Goal: Task Accomplishment & Management: Use online tool/utility

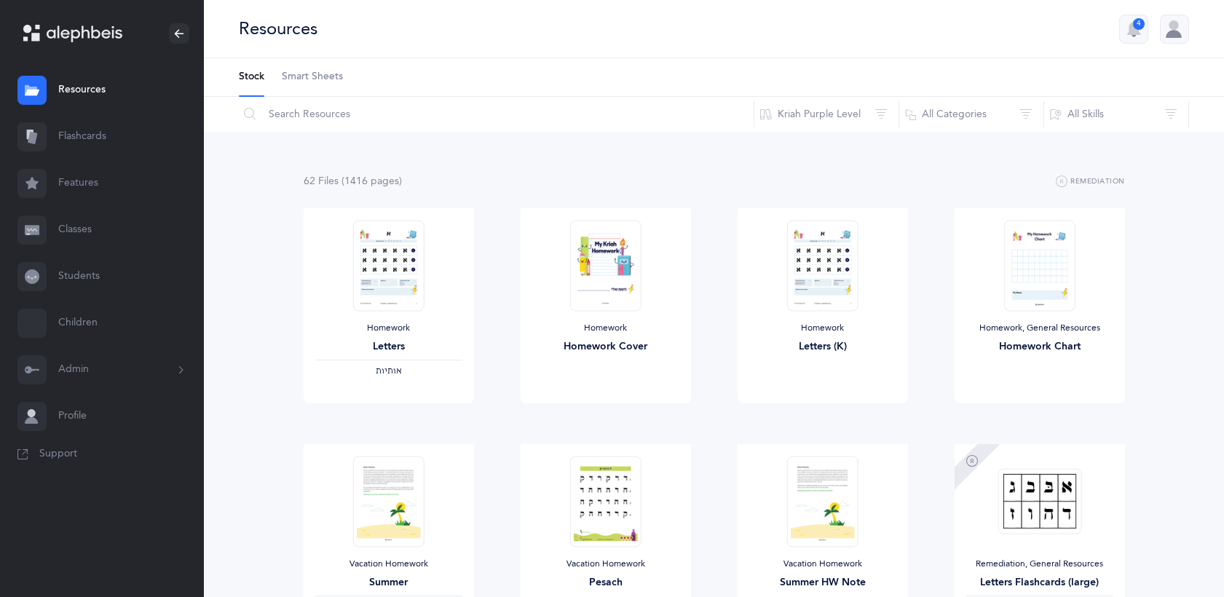
scroll to position [1068, 0]
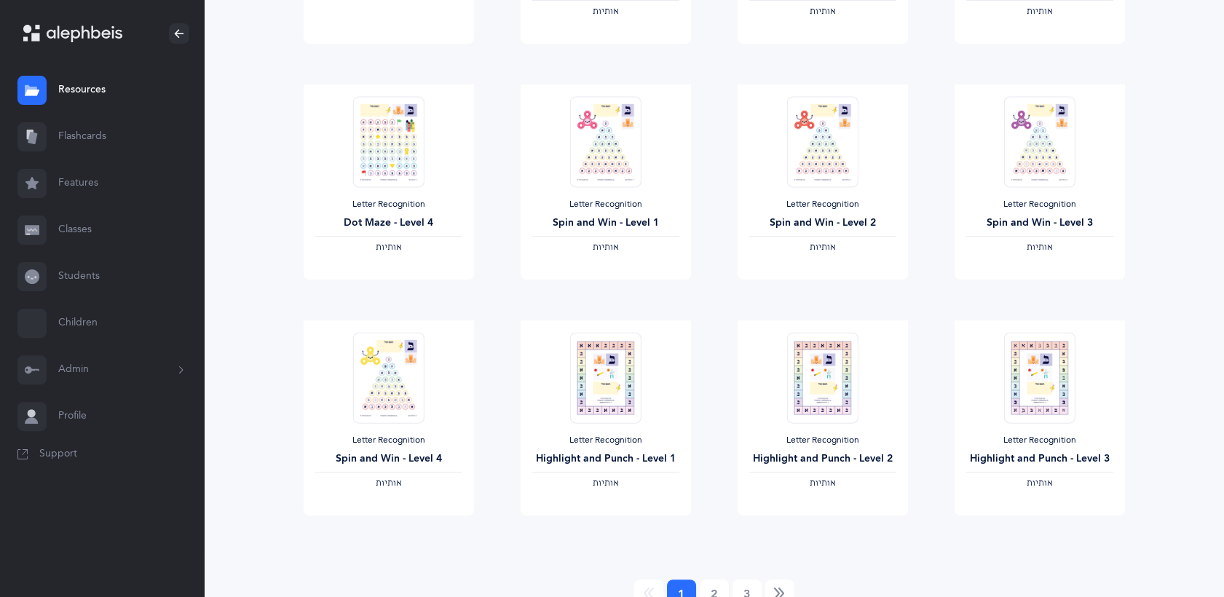
click at [73, 85] on link "Resources" at bounding box center [102, 90] width 204 height 47
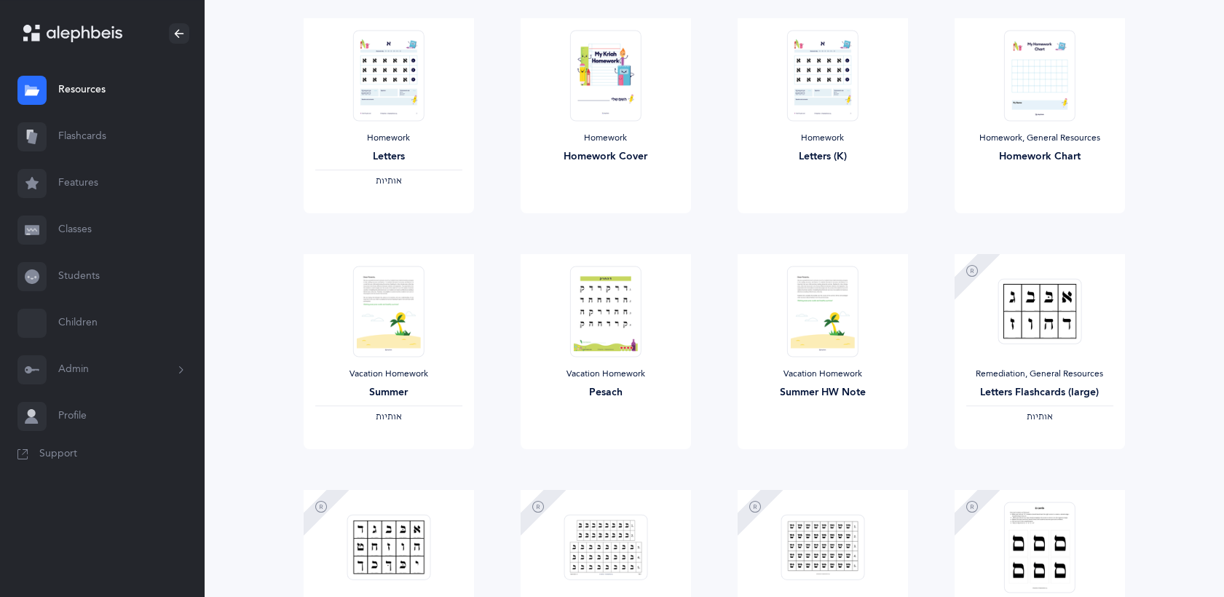
scroll to position [0, 0]
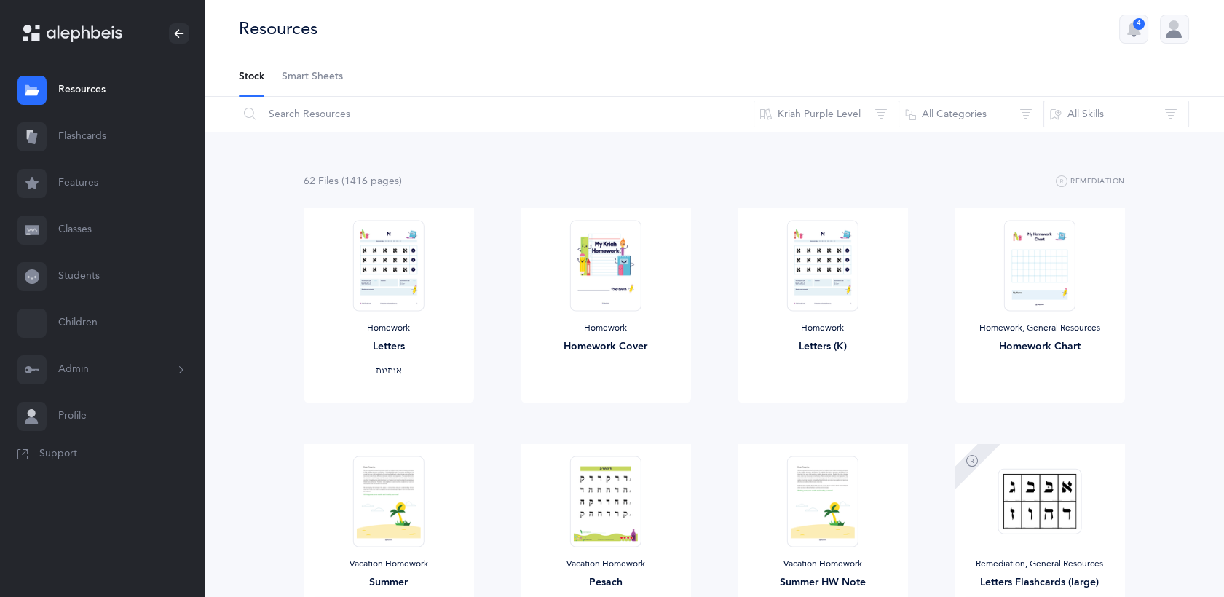
click at [68, 232] on link "Classes" at bounding box center [102, 230] width 204 height 47
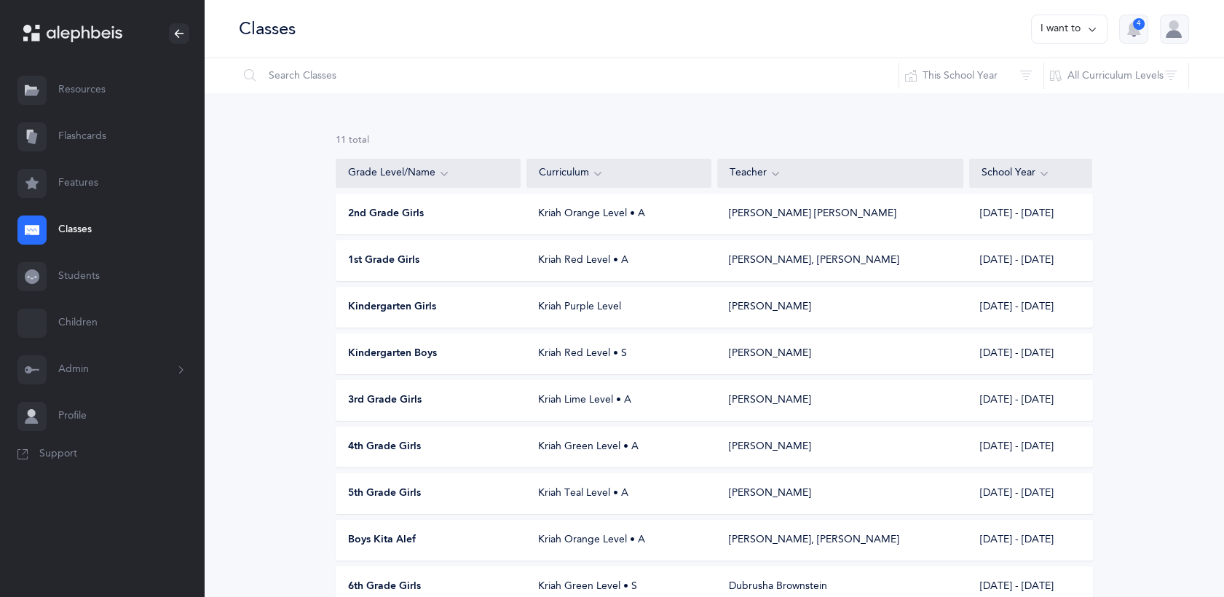
click at [390, 542] on span "Boys Kita Alef" at bounding box center [382, 540] width 68 height 15
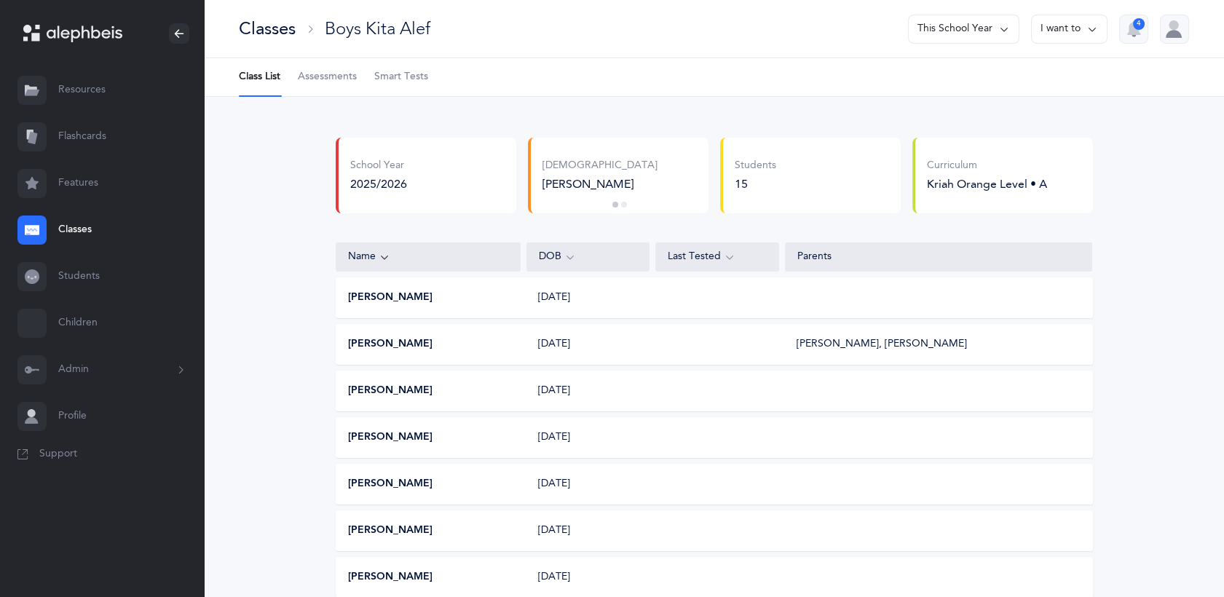
click at [338, 78] on span "Assessments" at bounding box center [327, 77] width 59 height 15
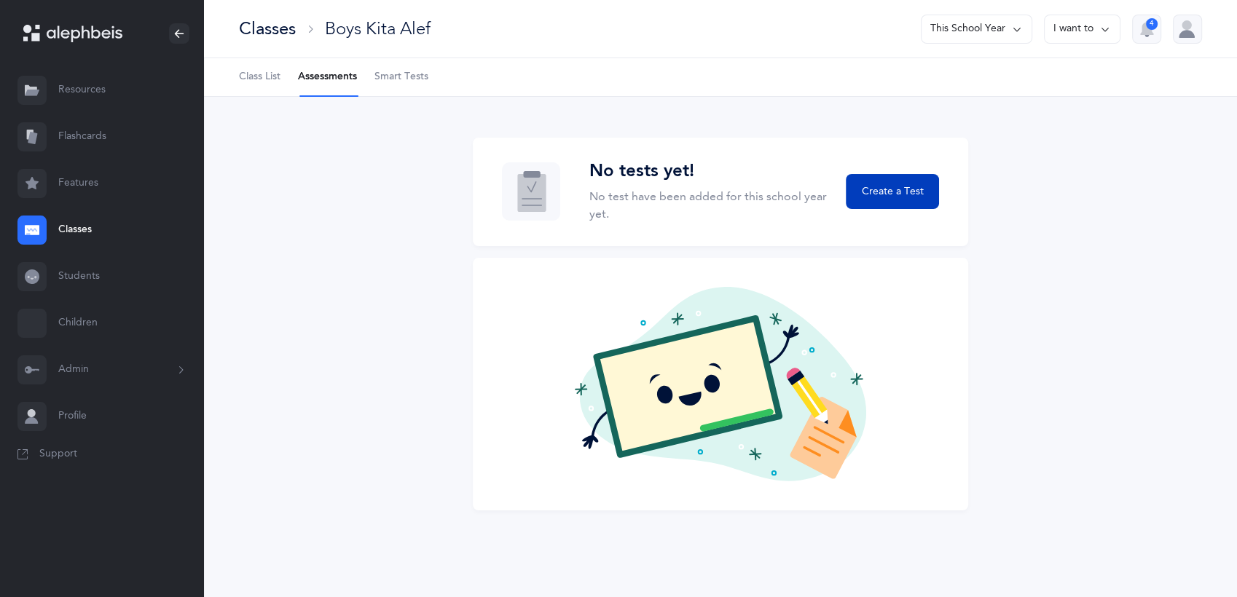
click at [902, 189] on span "Create a Test" at bounding box center [892, 191] width 62 height 15
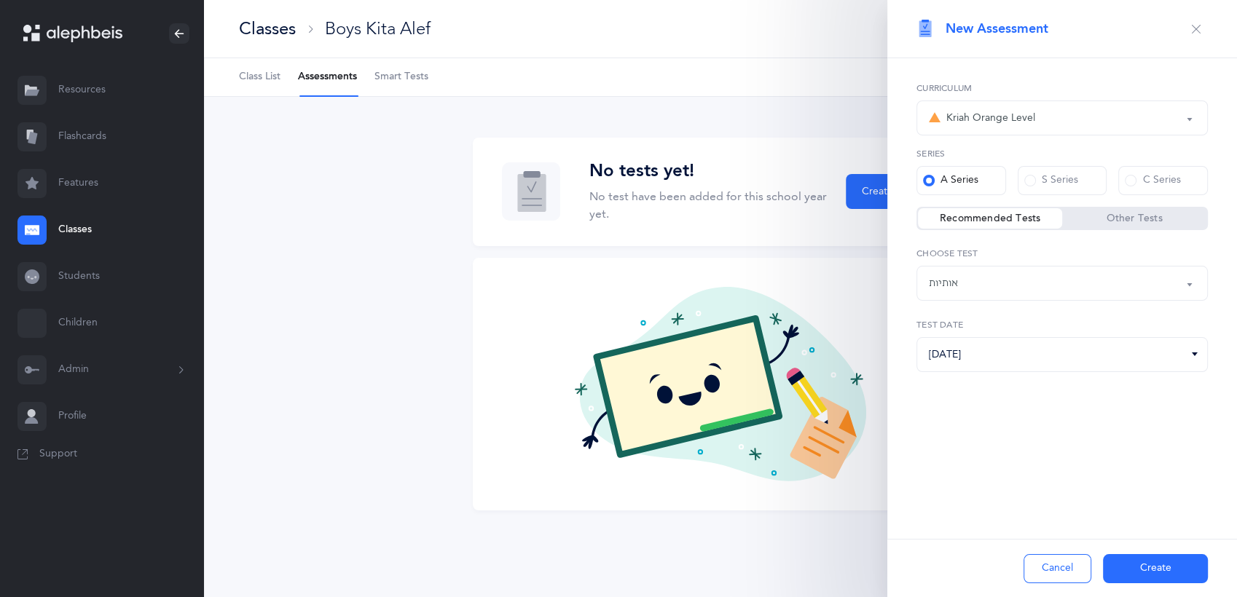
click at [1032, 116] on div "Kriah Orange Level" at bounding box center [982, 117] width 106 height 17
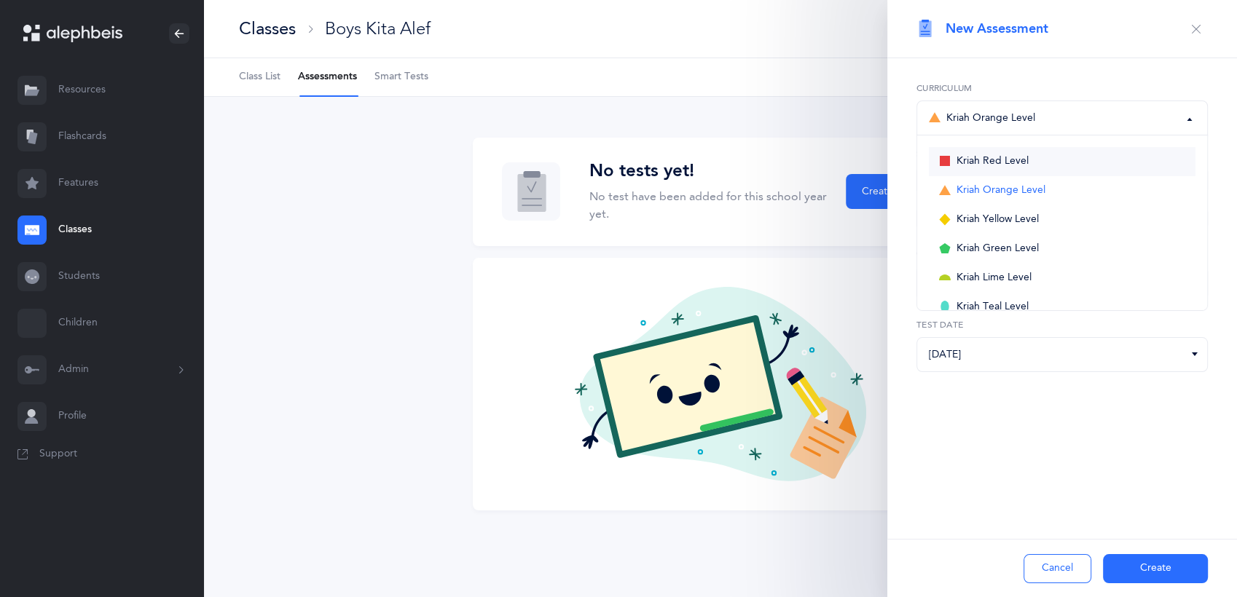
click at [1002, 164] on span "Kriah Red Level" at bounding box center [992, 161] width 72 height 13
select select "3"
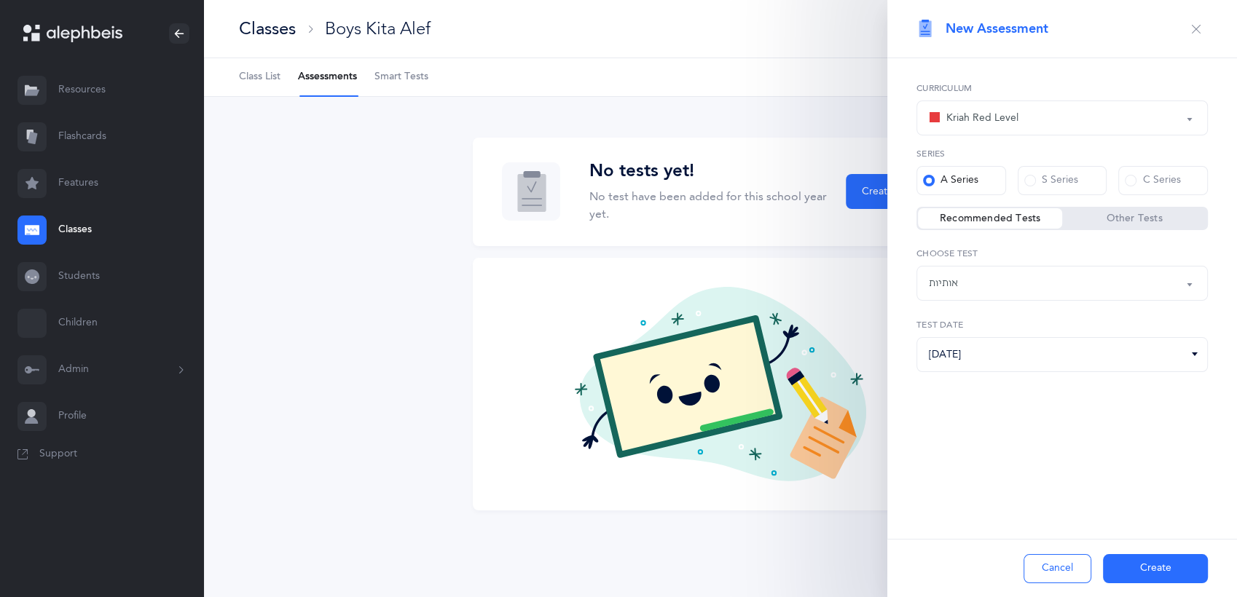
click at [1008, 280] on div "אותיות" at bounding box center [1062, 283] width 267 height 25
click at [1140, 567] on button "Create" at bounding box center [1155, 568] width 105 height 29
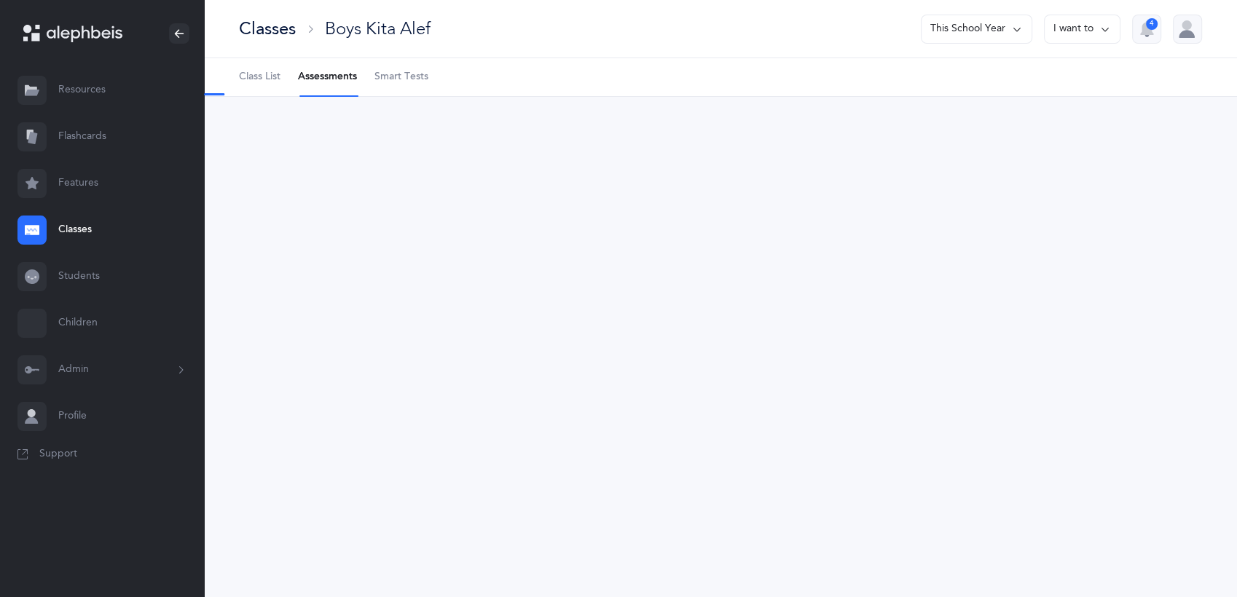
select select "2"
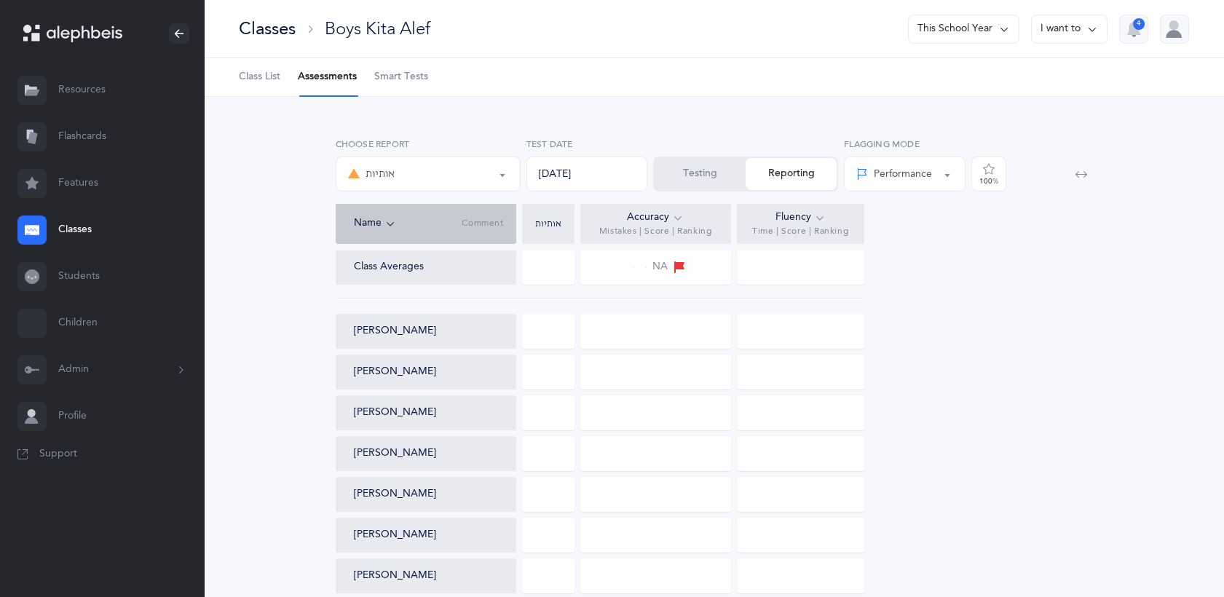
click at [701, 178] on button "Testing" at bounding box center [700, 174] width 91 height 32
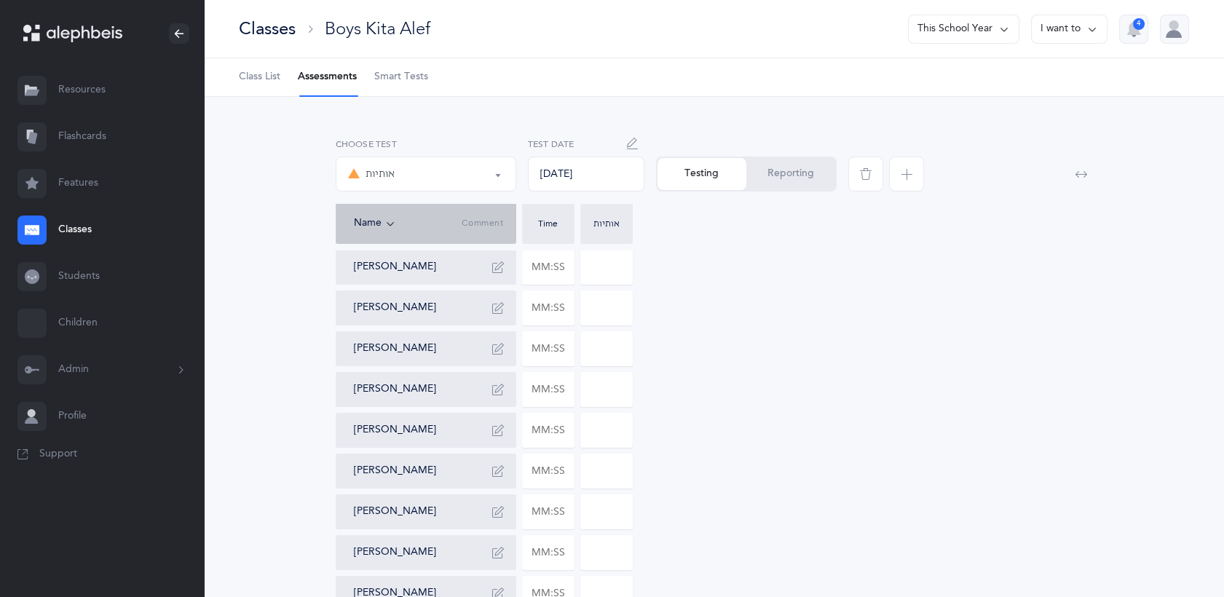
click at [609, 267] on input at bounding box center [606, 268] width 51 height 34
click at [494, 171] on button "אותיות" at bounding box center [426, 174] width 181 height 35
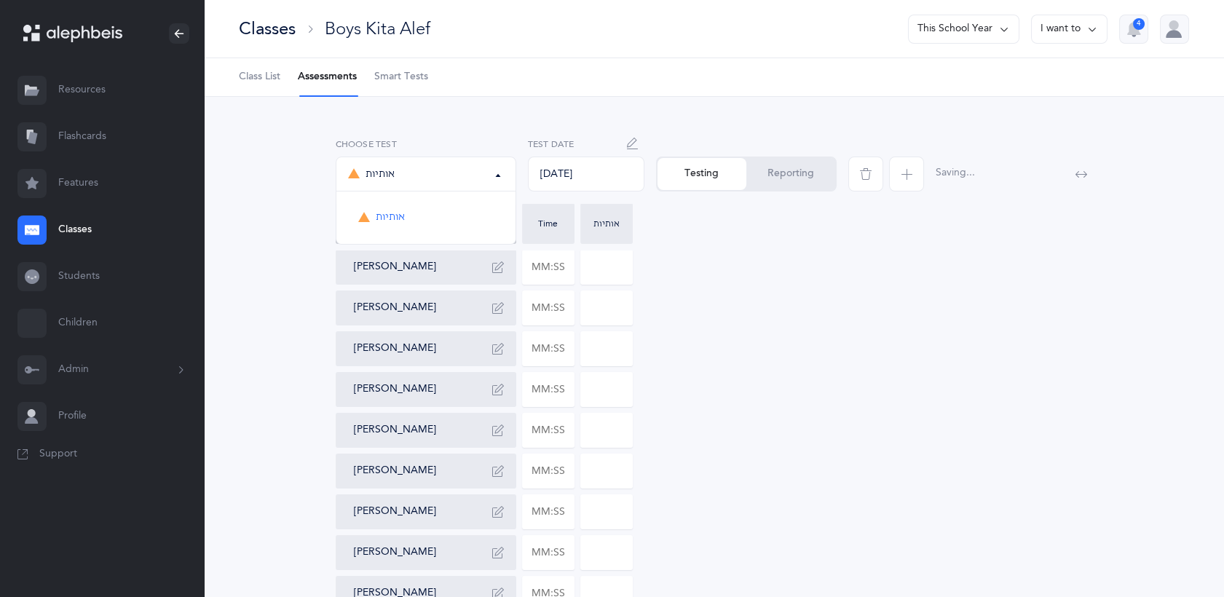
click at [414, 106] on div "אותיות אותיות אותיות Choose test [DATE] Test Date Testing Reporting Saving... N…" at bounding box center [714, 511] width 1020 height 829
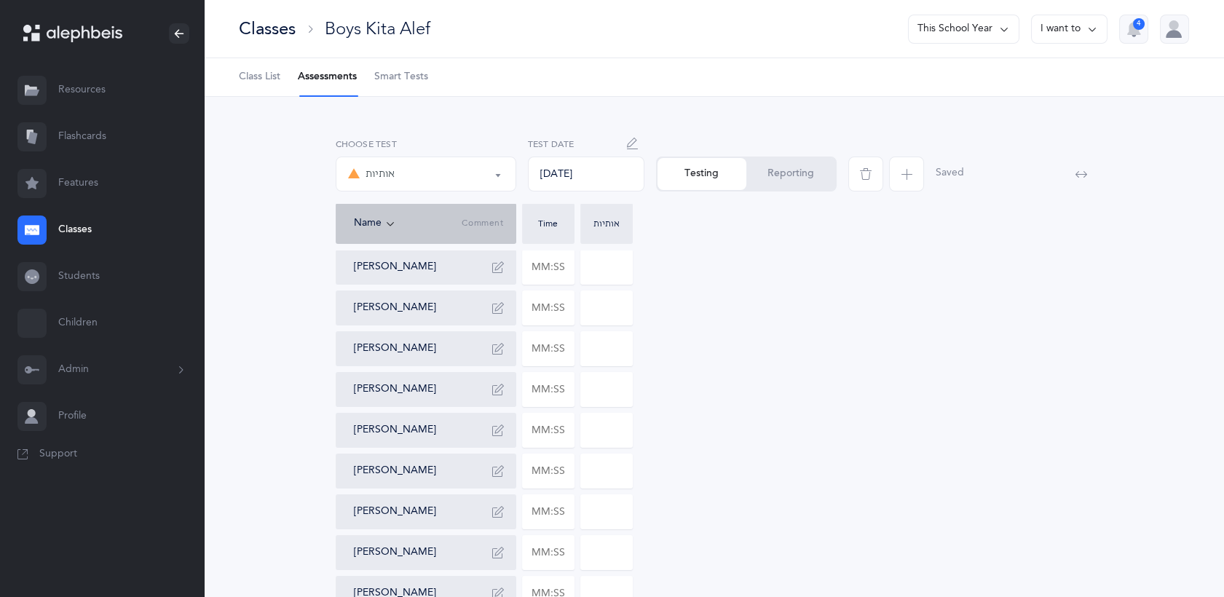
click at [907, 172] on icon "button" at bounding box center [907, 174] width 12 height 12
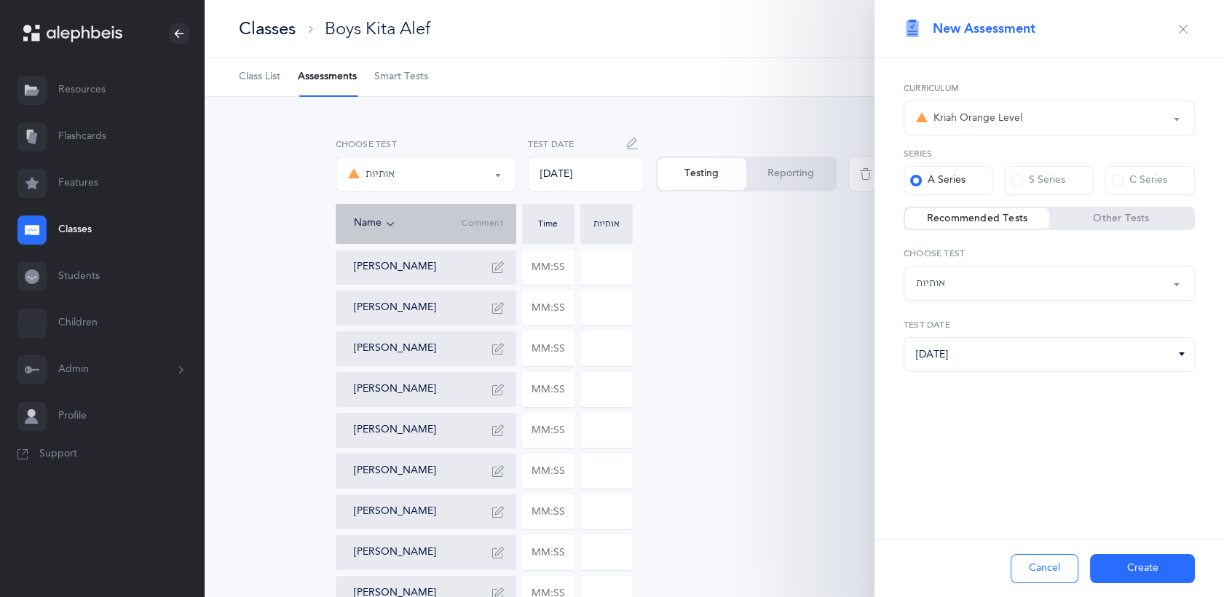
click at [1060, 285] on div "אותיות" at bounding box center [1049, 283] width 267 height 25
click at [1016, 364] on link "נקודות" at bounding box center [1049, 356] width 267 height 29
select select "3"
click at [1148, 577] on button "Create" at bounding box center [1142, 568] width 105 height 29
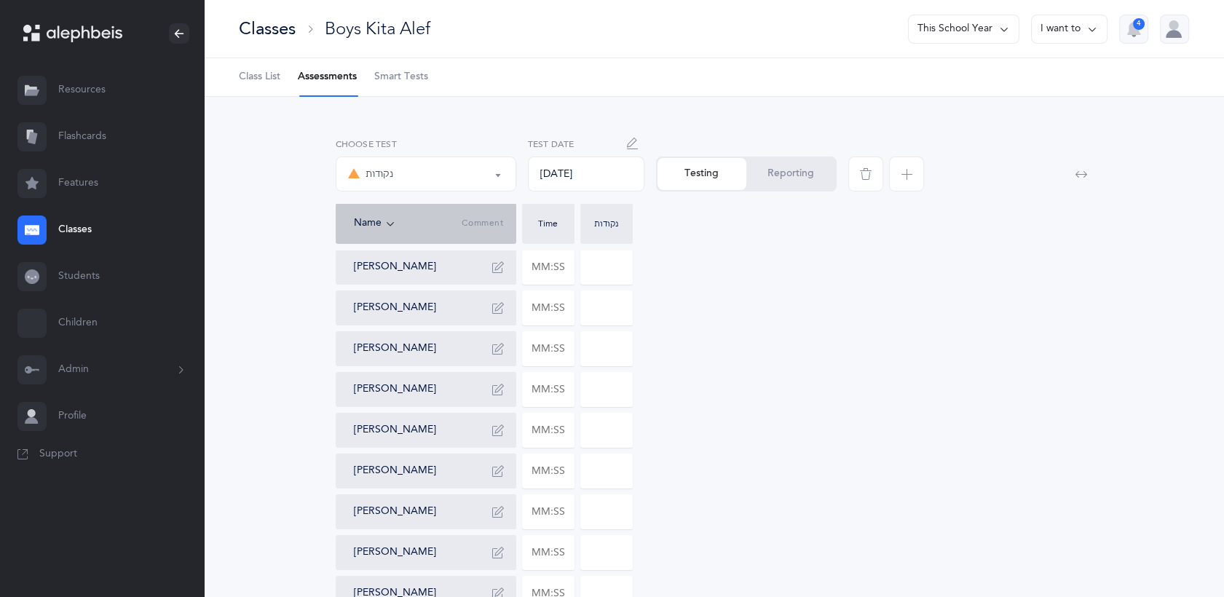
click at [434, 181] on div "נקודות" at bounding box center [426, 174] width 156 height 25
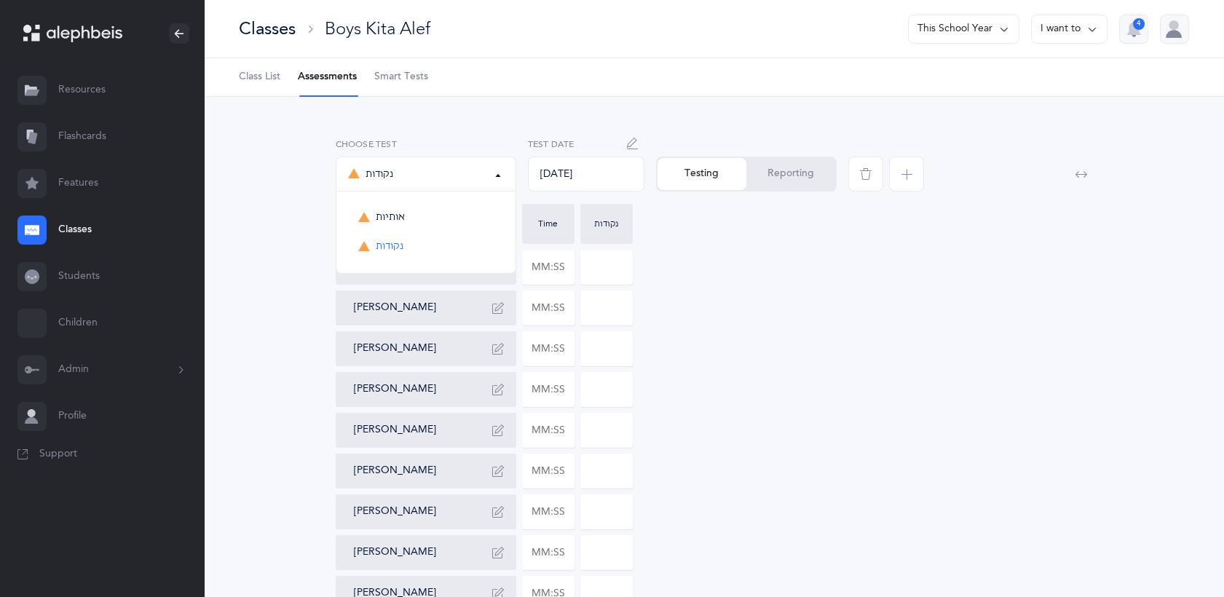
click at [410, 244] on link "נקודות" at bounding box center [426, 246] width 156 height 29
select select "3"
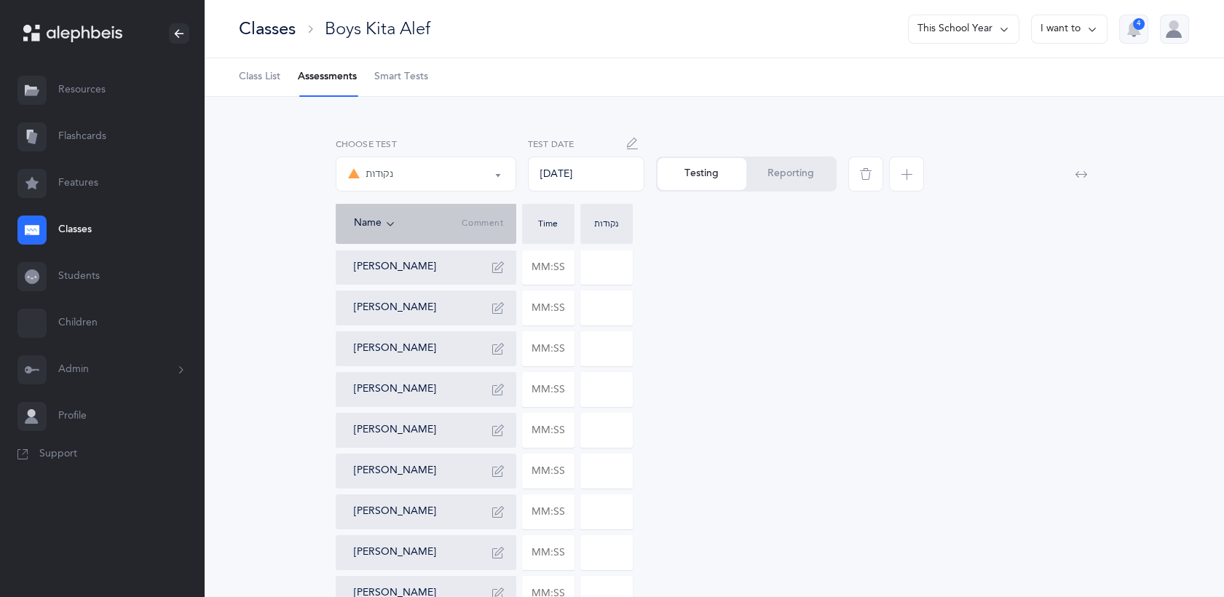
click at [789, 178] on button "Reporting" at bounding box center [791, 174] width 89 height 32
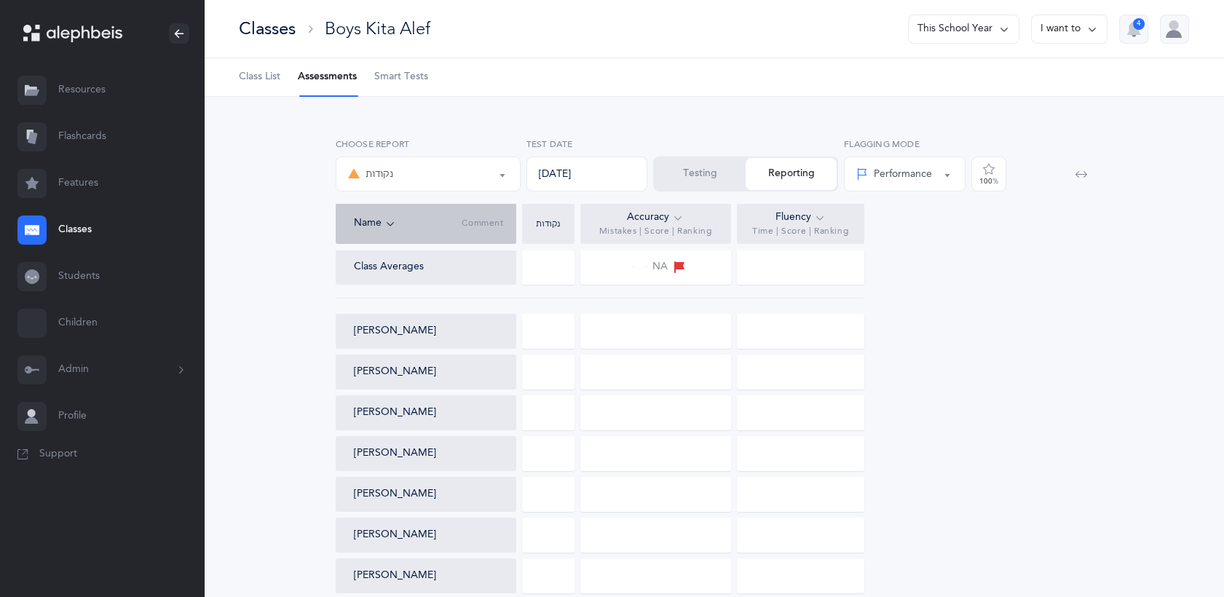
click at [711, 178] on button "Testing" at bounding box center [700, 174] width 91 height 32
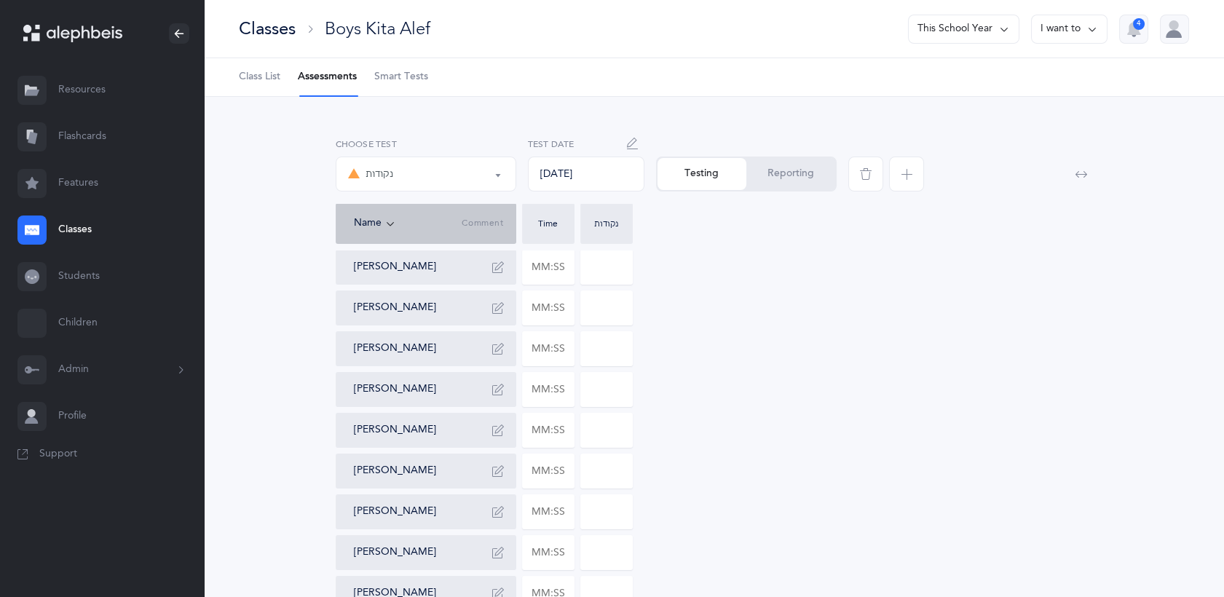
click at [787, 170] on button "Reporting" at bounding box center [791, 174] width 89 height 32
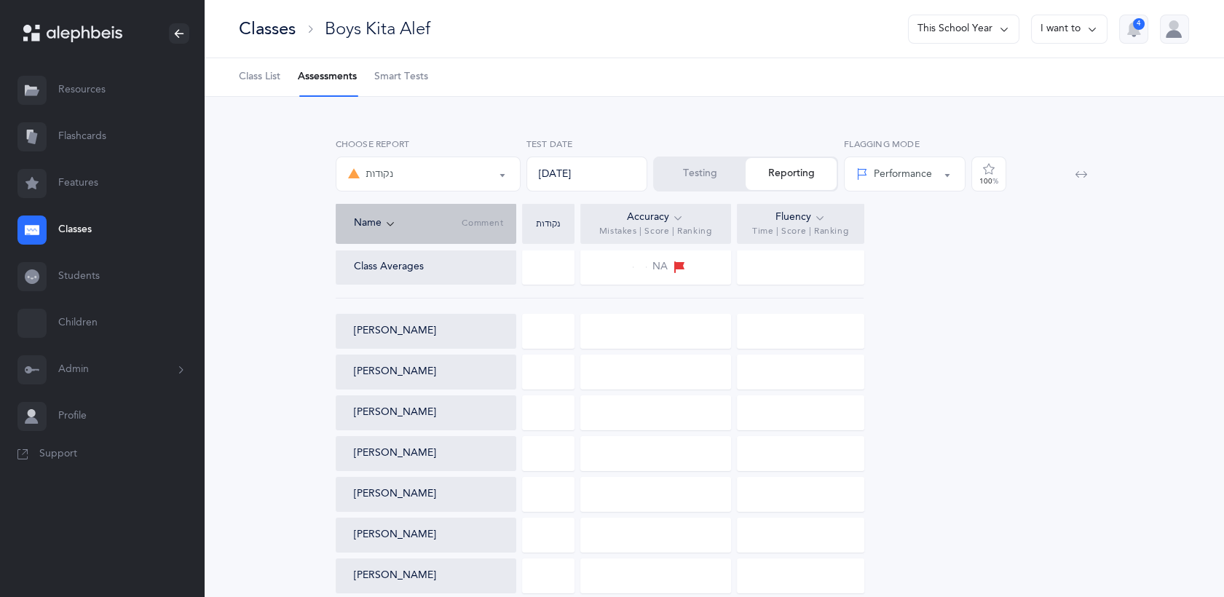
click at [709, 176] on button "Testing" at bounding box center [700, 174] width 91 height 32
